Goal: Task Accomplishment & Management: Complete application form

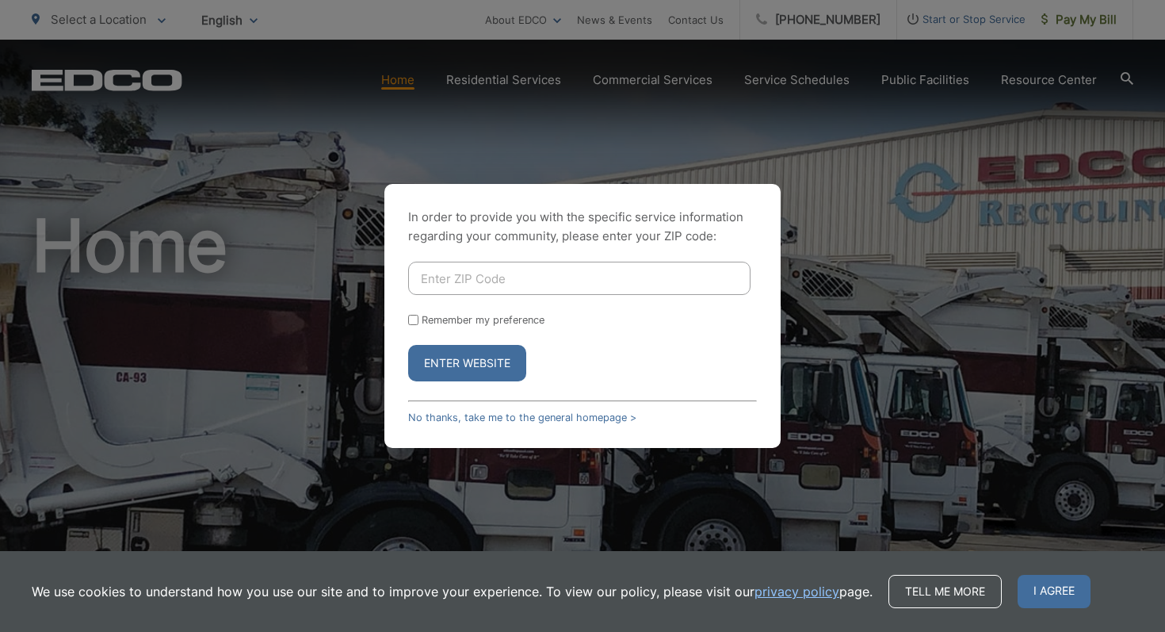
click at [514, 273] on input "Enter ZIP Code" at bounding box center [579, 278] width 342 height 33
type input "92069"
click at [472, 368] on button "Enter Website" at bounding box center [467, 363] width 118 height 36
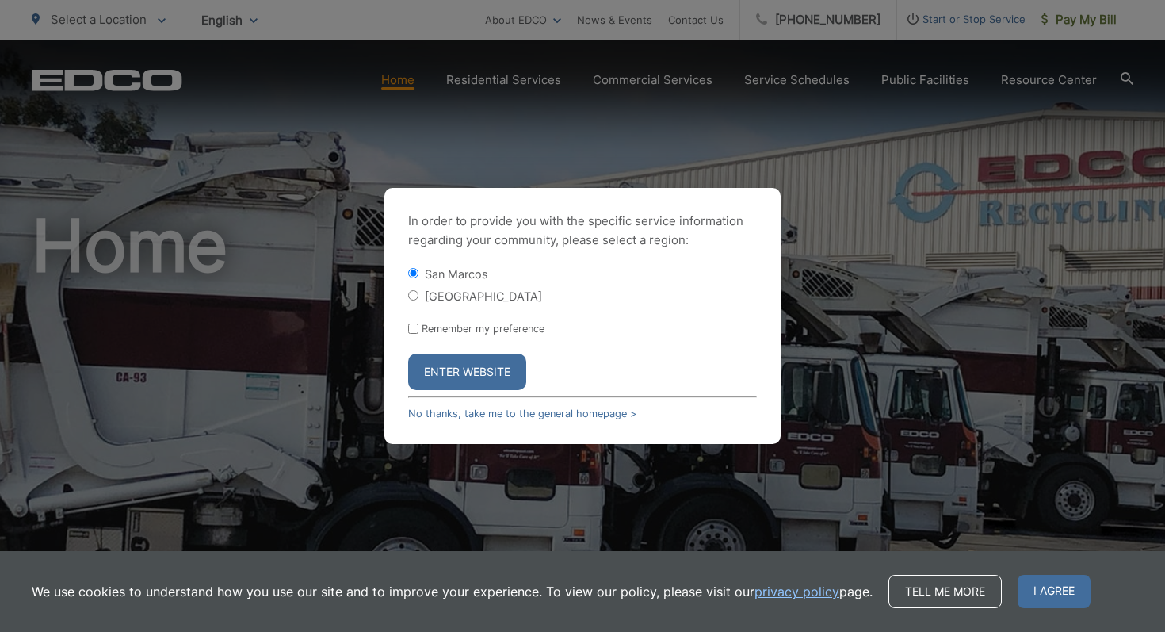
click at [466, 368] on button "Enter Website" at bounding box center [467, 372] width 118 height 36
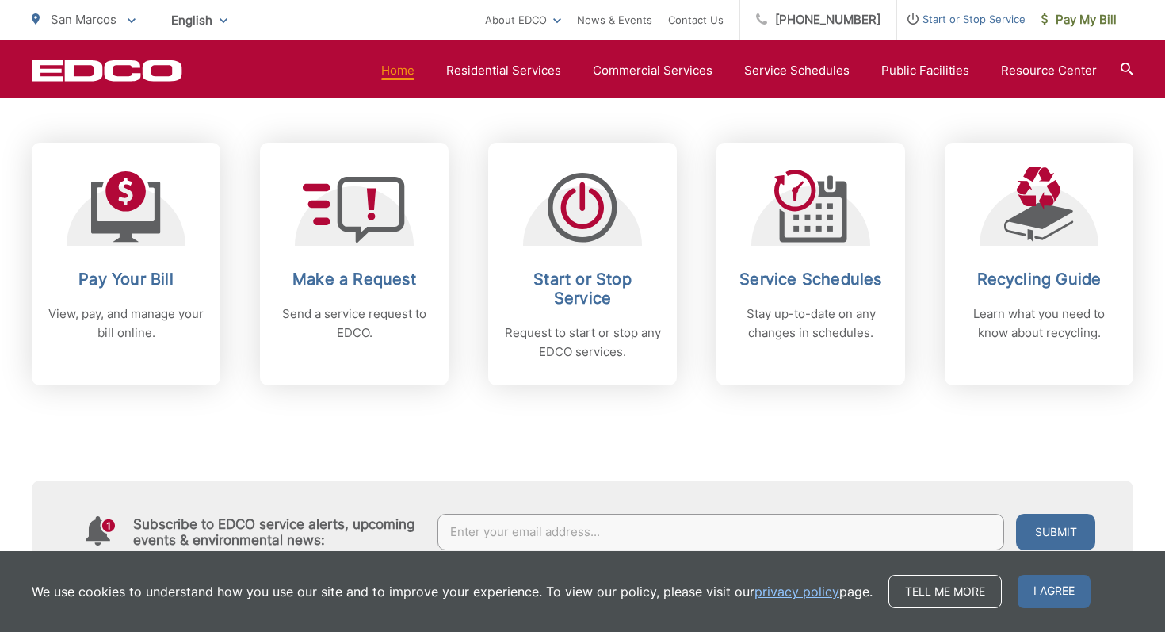
scroll to position [640, 0]
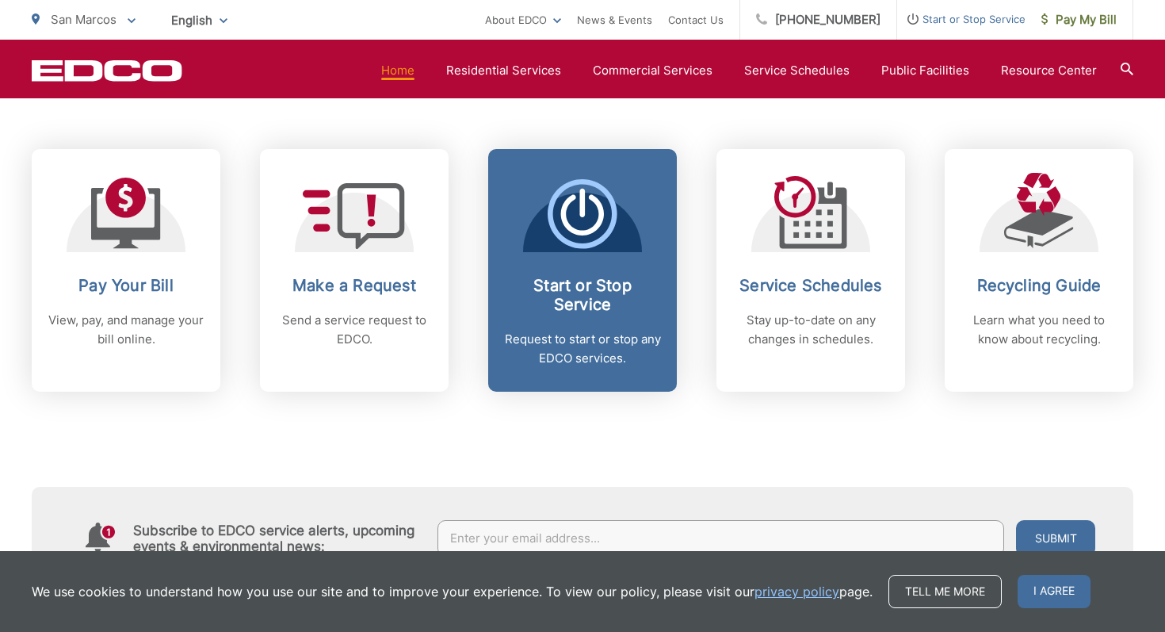
click at [587, 233] on icon at bounding box center [582, 215] width 43 height 40
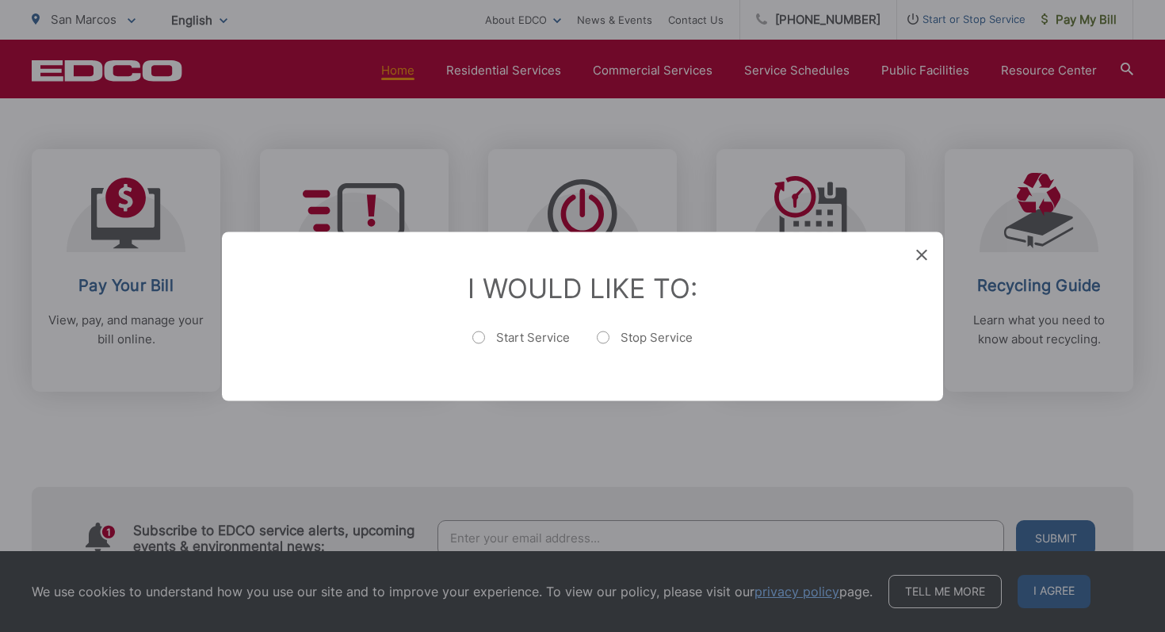
click at [480, 334] on label "Start Service" at bounding box center [520, 345] width 97 height 32
radio input "true"
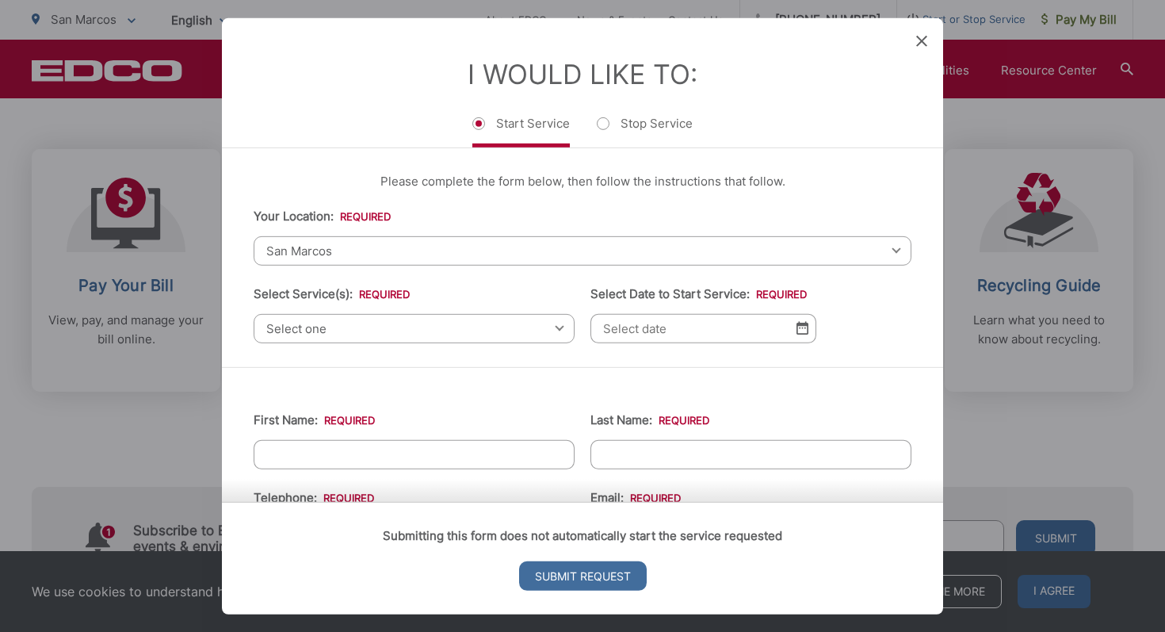
click at [351, 327] on span "Select one" at bounding box center [414, 327] width 321 height 29
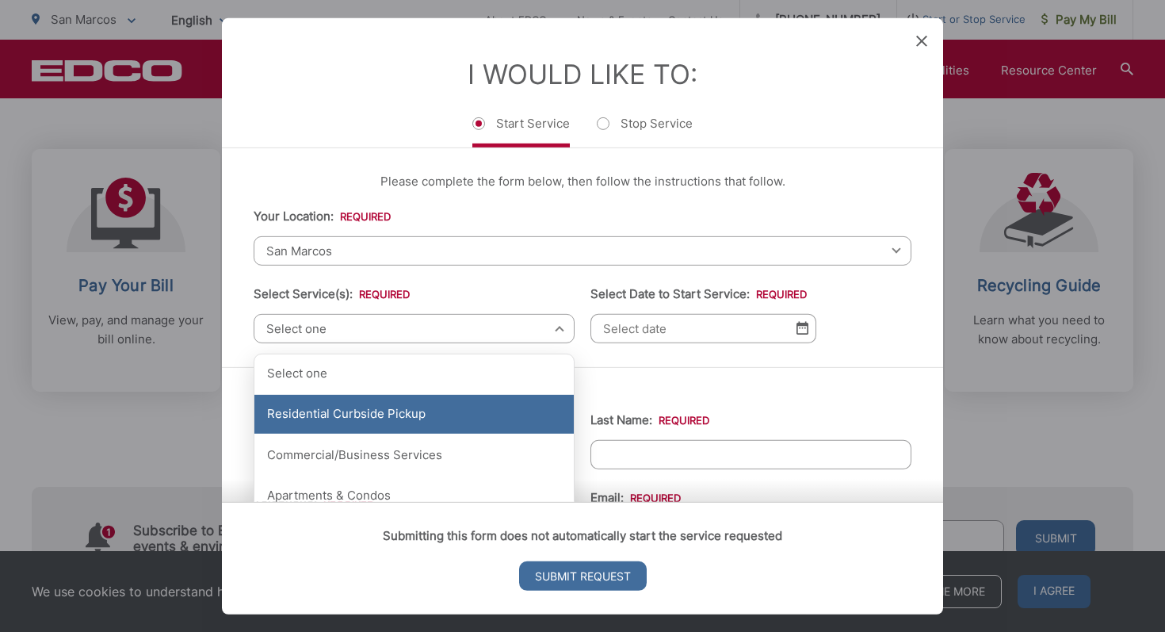
click at [352, 416] on div "Residential Curbside Pickup" at bounding box center [413, 415] width 319 height 40
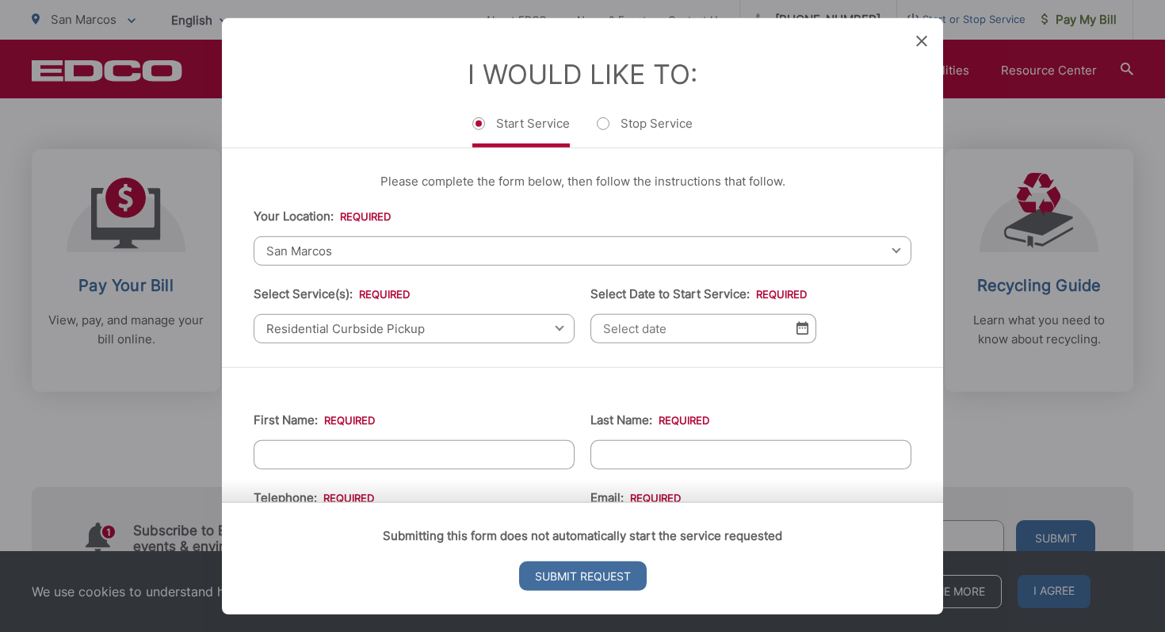
click at [700, 325] on input "Select Date to Start Service: *" at bounding box center [704, 327] width 226 height 29
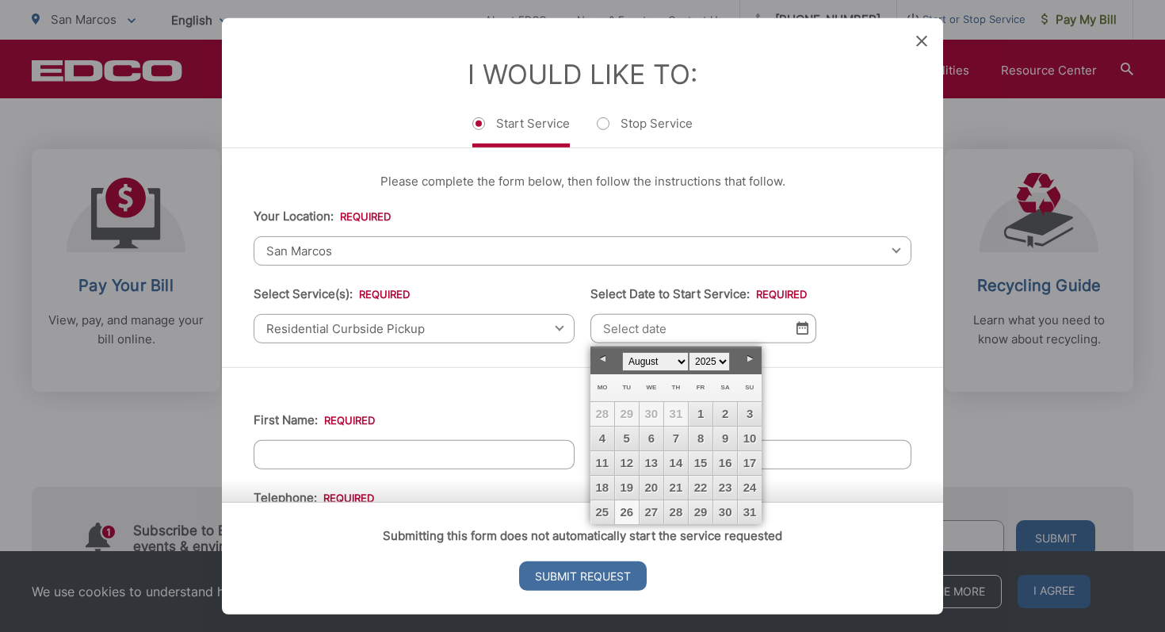
click at [631, 509] on link "26" at bounding box center [627, 512] width 24 height 24
type input "[DATE]"
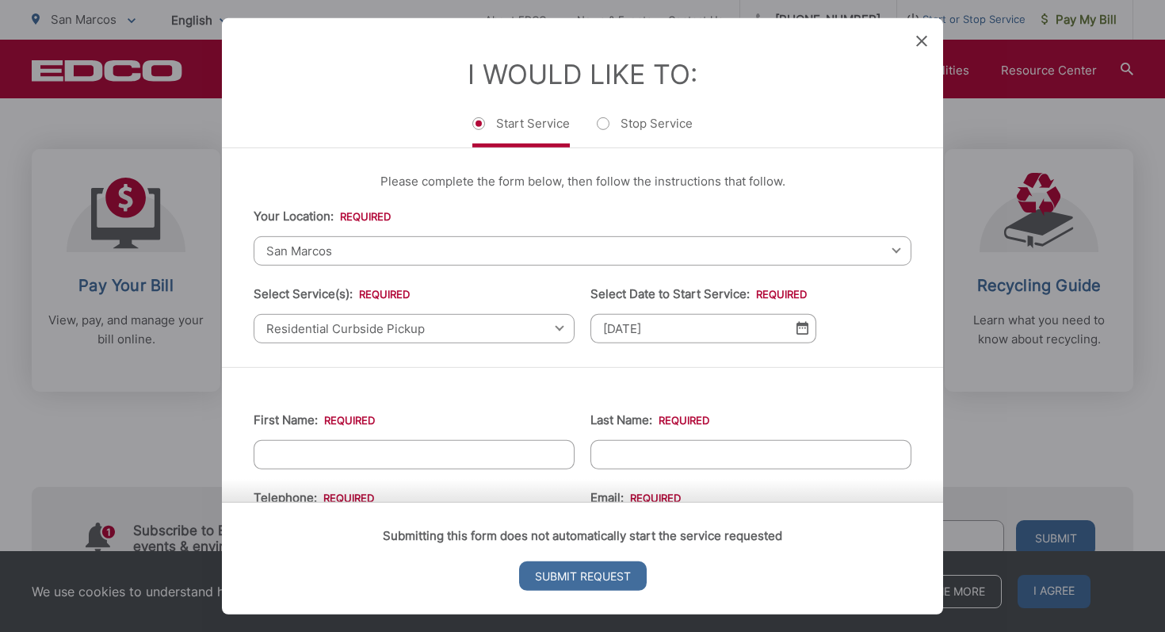
click at [415, 457] on input "First Name: *" at bounding box center [414, 453] width 321 height 29
type input "Chandra"
type input "[PERSON_NAME]"
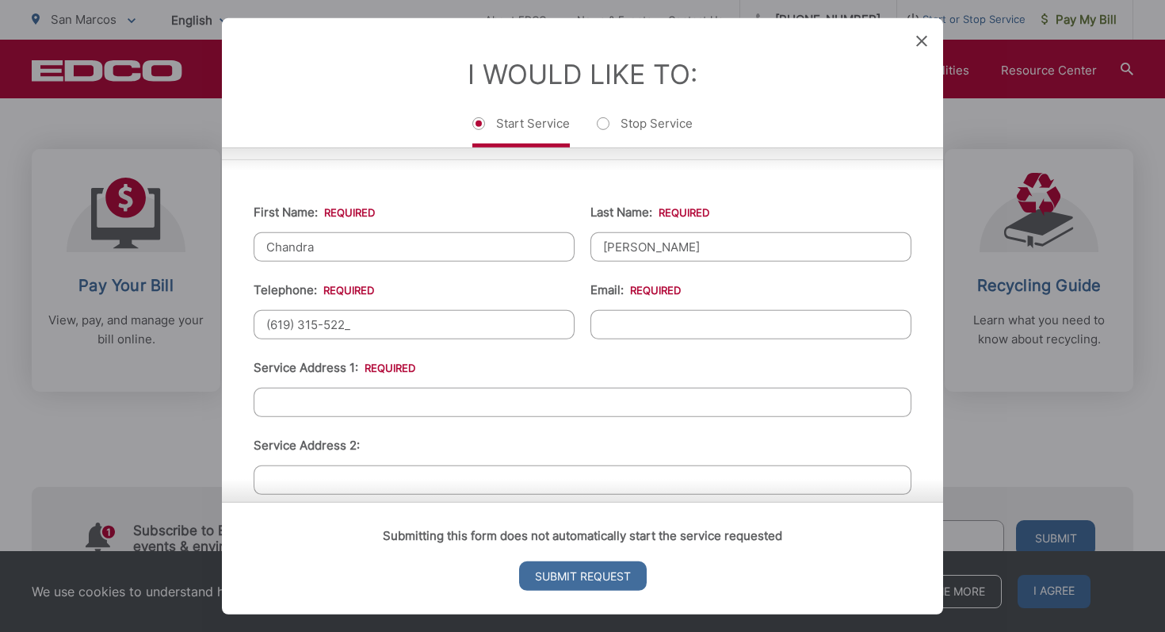
type input "[PHONE_NUMBER]"
click at [684, 327] on input "Email: *" at bounding box center [751, 323] width 321 height 29
type input "[EMAIL_ADDRESS][DOMAIN_NAME]"
type input "6193155222"
type input "[GEOGRAPHIC_DATA]"
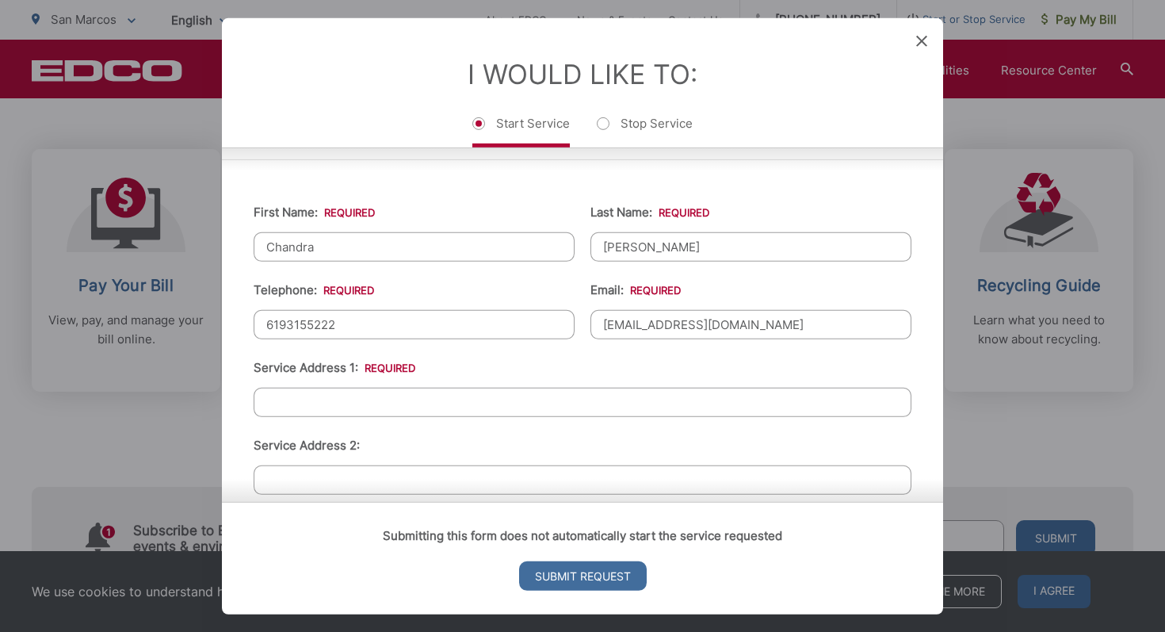
type input "92128"
type input "[STREET_ADDRESS]"
type input "[PHONE_NUMBER]"
click at [350, 404] on input "Service Address 1: *" at bounding box center [583, 401] width 658 height 29
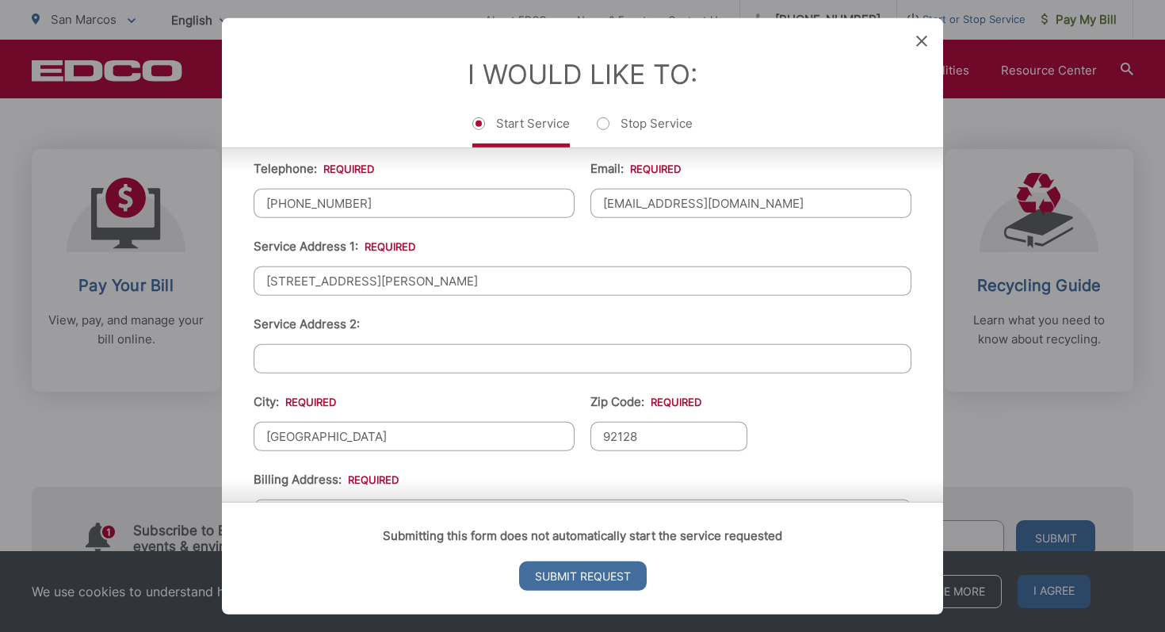
scroll to position [330, 0]
type input "[STREET_ADDRESS][PERSON_NAME]"
click at [376, 438] on input "[GEOGRAPHIC_DATA]" at bounding box center [414, 434] width 321 height 29
type input "San Marcos"
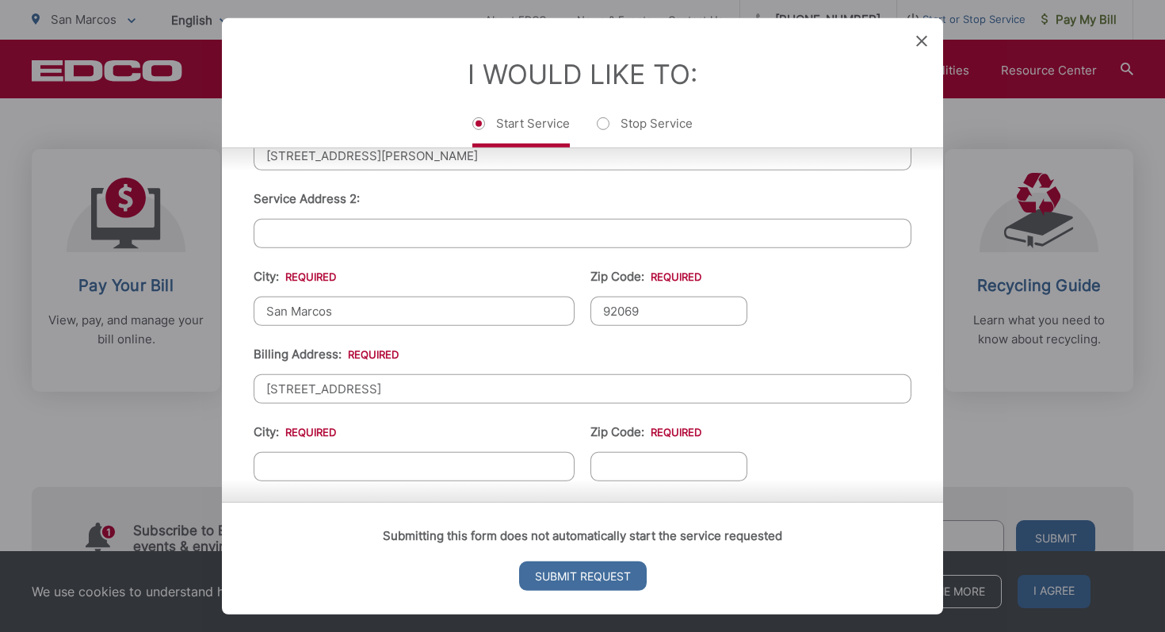
scroll to position [479, 0]
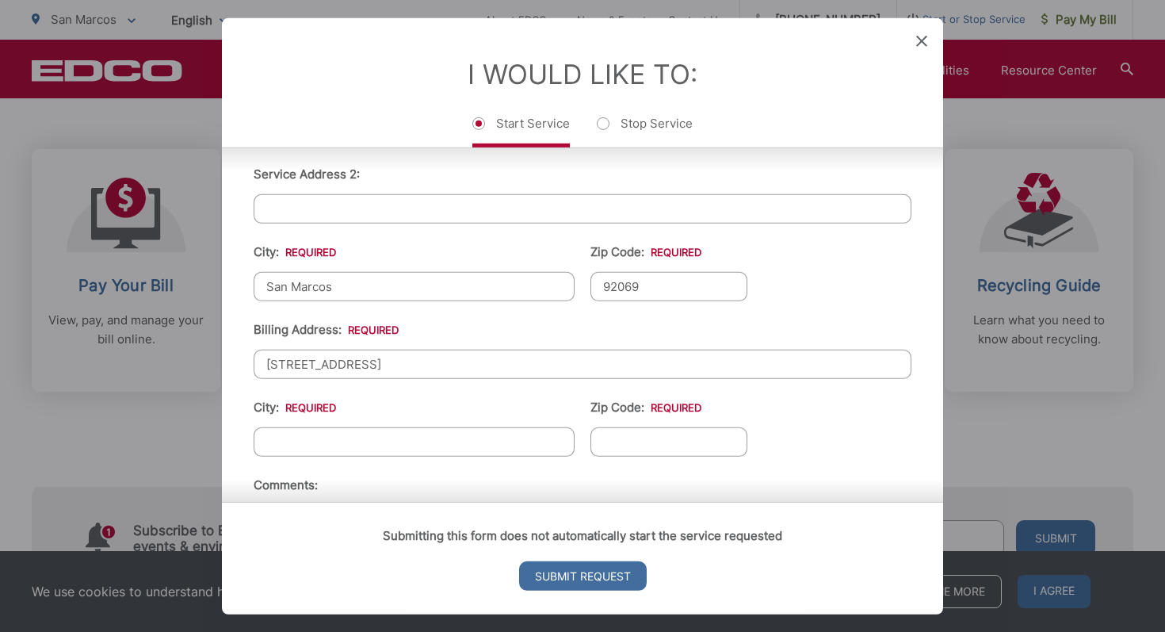
type input "92069"
drag, startPoint x: 426, startPoint y: 354, endPoint x: 403, endPoint y: 359, distance: 24.3
click at [403, 359] on input "[STREET_ADDRESS]" at bounding box center [583, 363] width 658 height 29
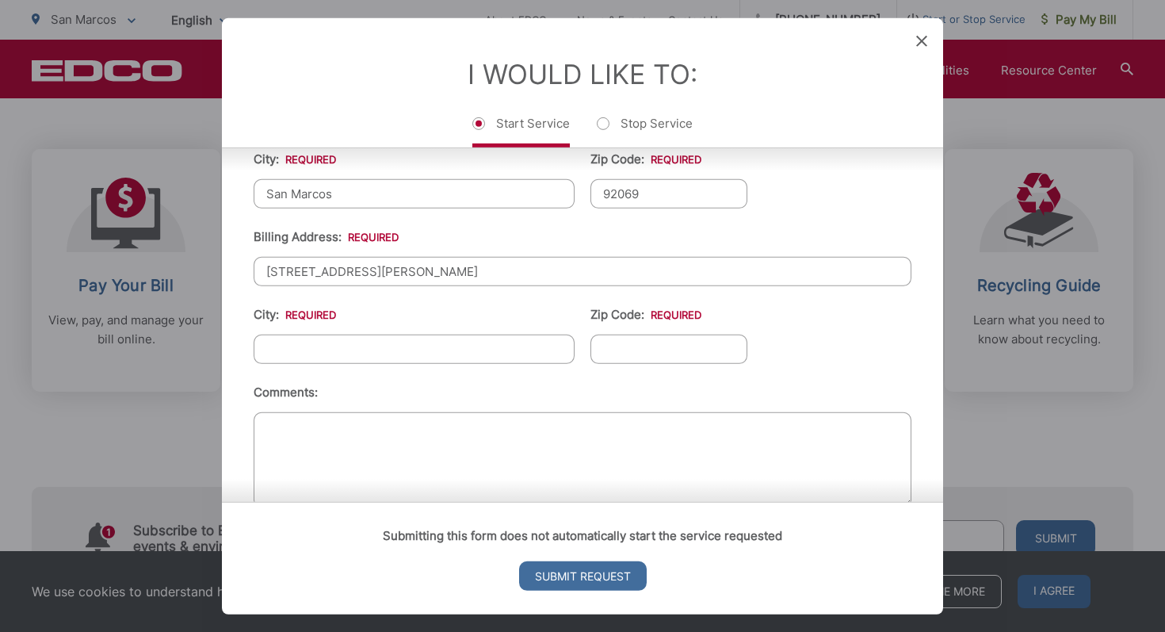
scroll to position [583, 0]
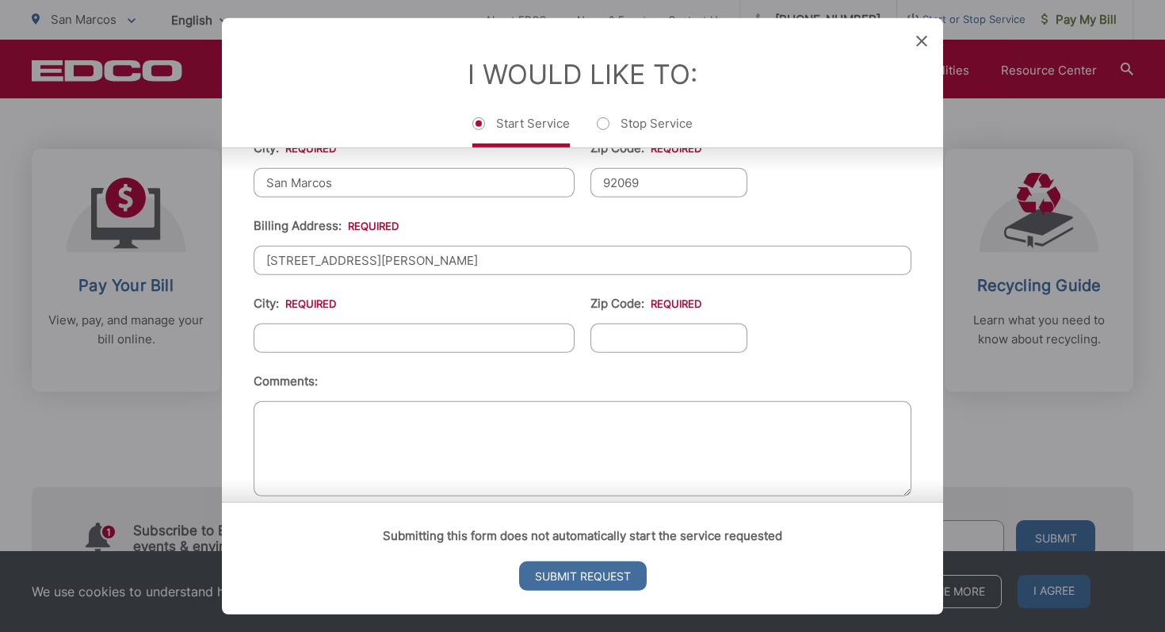
type input "[STREET_ADDRESS][PERSON_NAME]"
click at [369, 341] on input "City: *" at bounding box center [414, 337] width 321 height 29
type input "San Marcos"
type input "92069"
click at [567, 574] on input "Submit Request" at bounding box center [583, 575] width 128 height 29
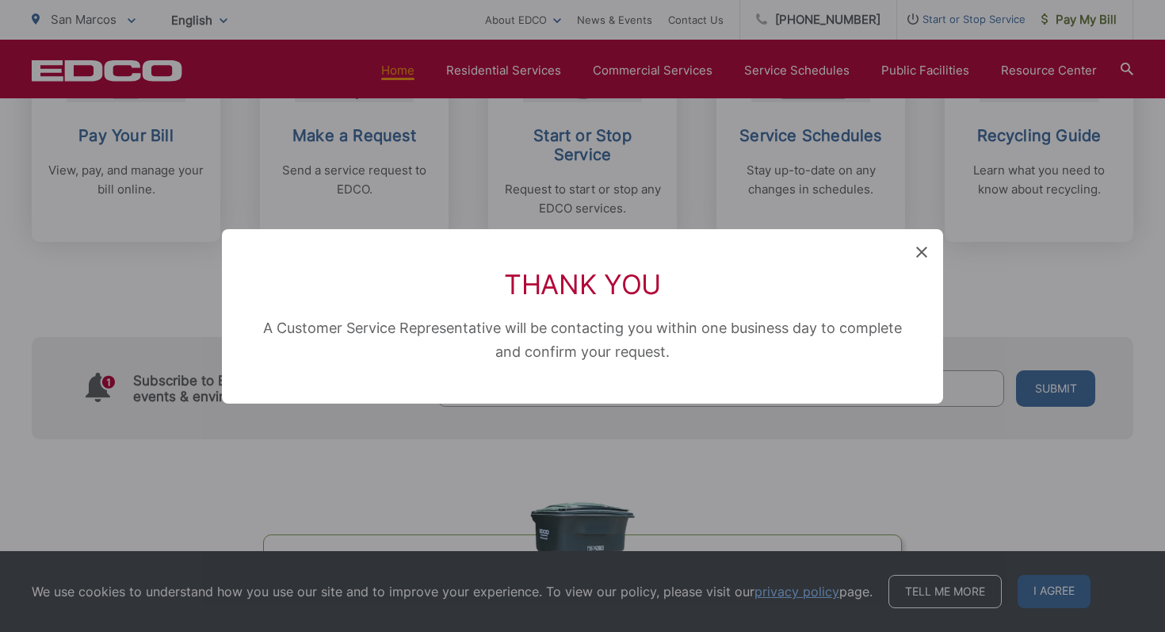
scroll to position [0, 0]
click at [913, 249] on div "Thank You A Customer Service Representative will be contacting you within one b…" at bounding box center [582, 316] width 721 height 174
click at [922, 247] on icon at bounding box center [921, 252] width 11 height 11
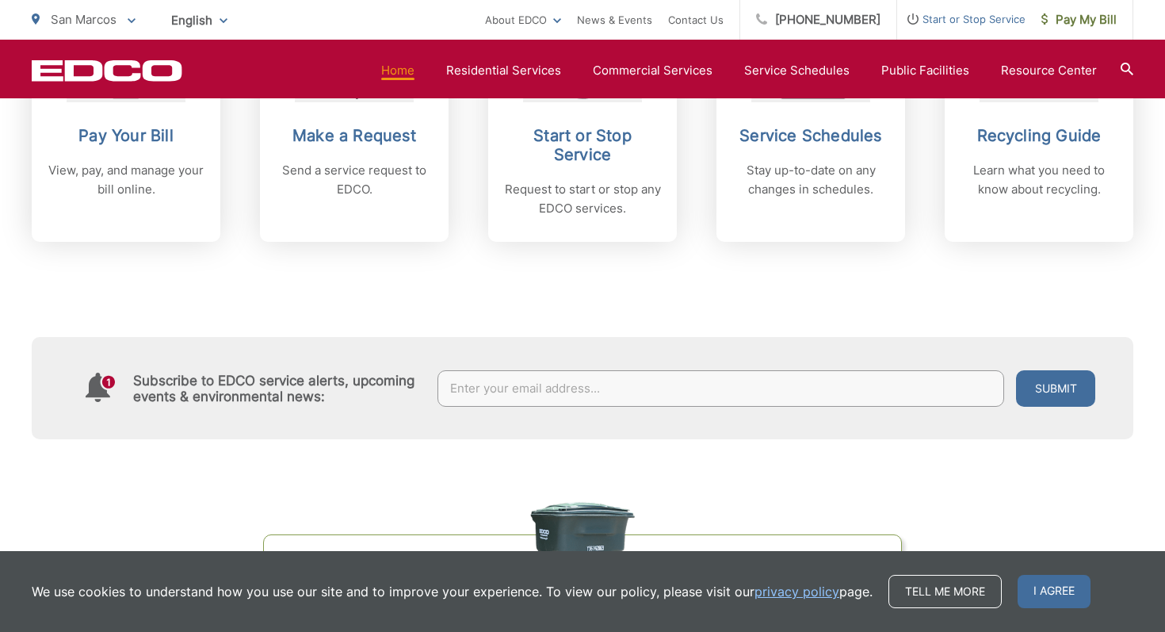
scroll to position [640, 0]
